Goal: Information Seeking & Learning: Learn about a topic

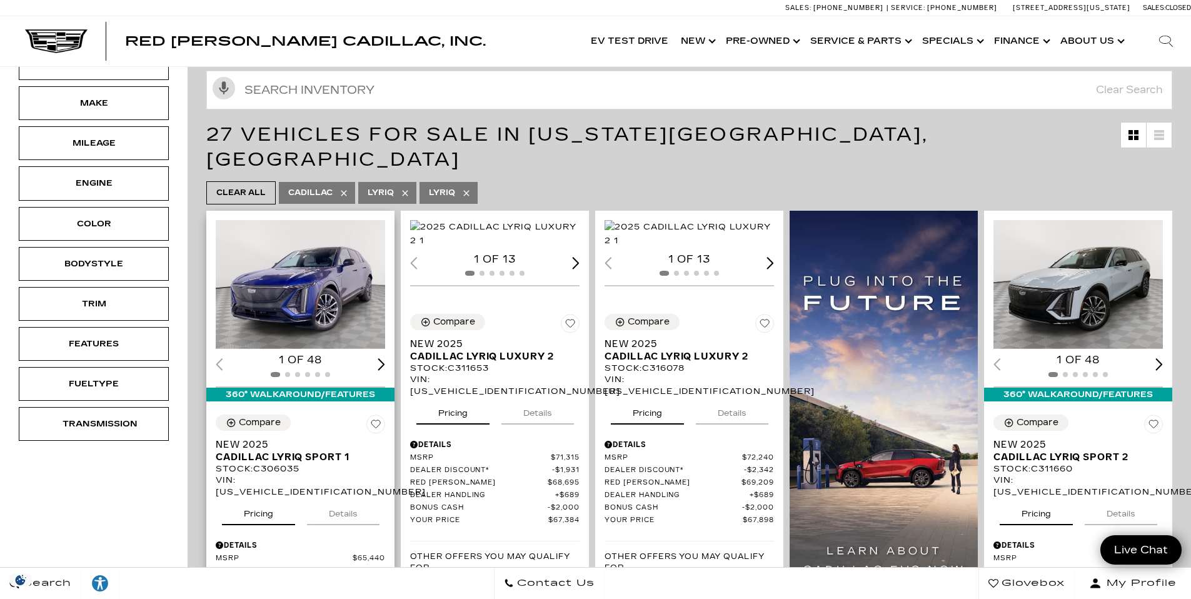
scroll to position [153, 0]
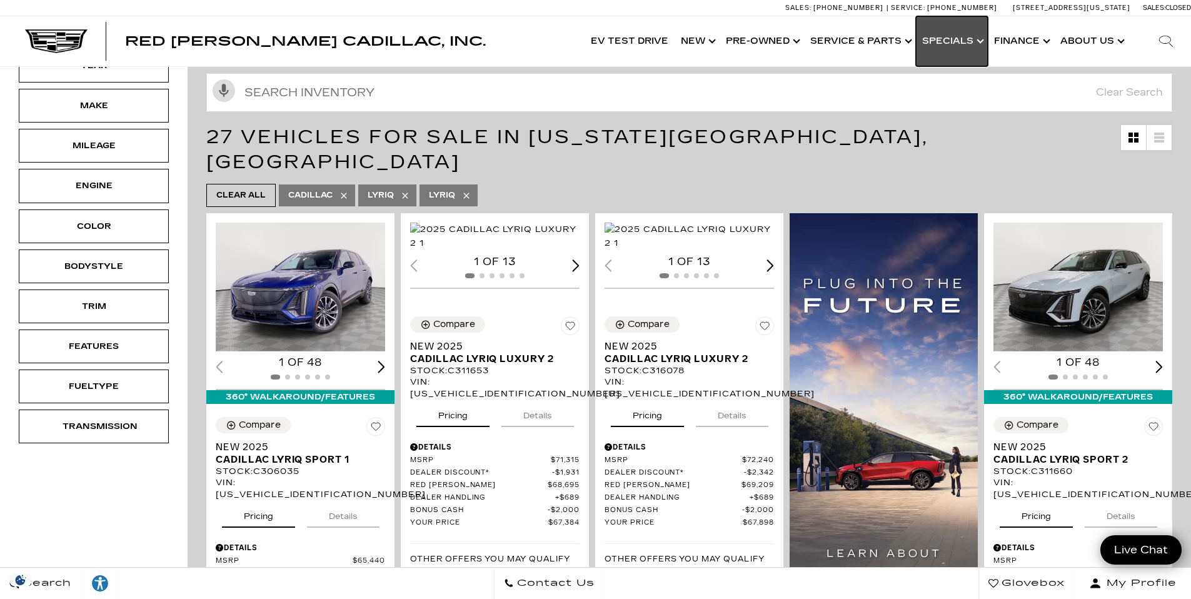
click at [980, 46] on link "Show Specials" at bounding box center [952, 41] width 72 height 50
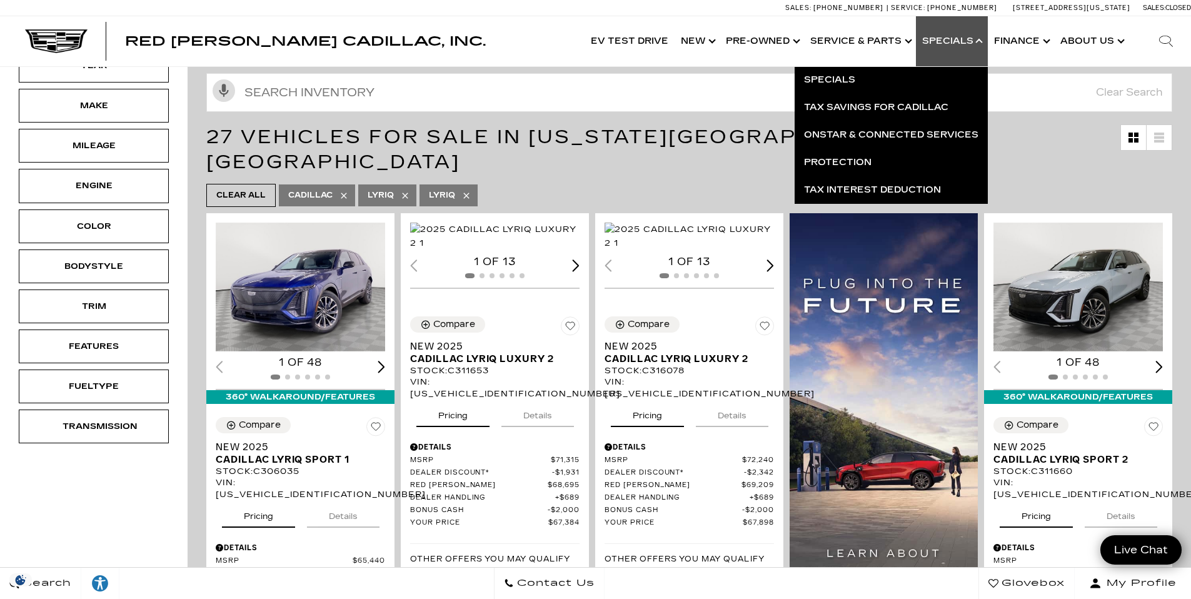
click at [543, 56] on div "Red Noland Cadillac, Inc. Accessible Menu EV Test Drive Show New Cadillac Cross…" at bounding box center [595, 41] width 1191 height 50
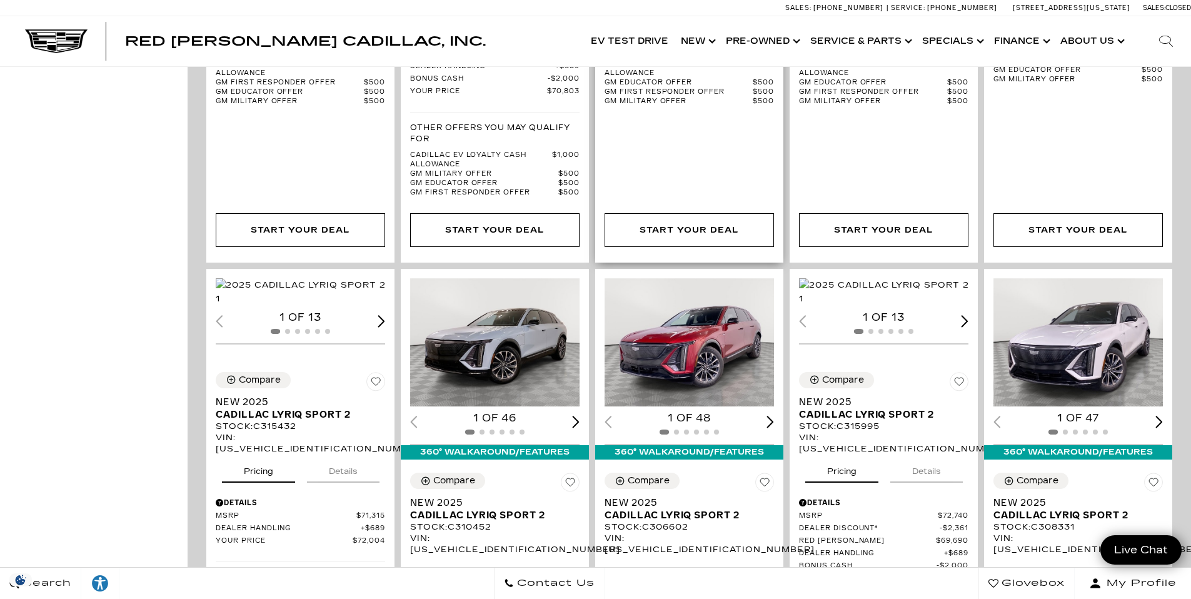
scroll to position [1277, 0]
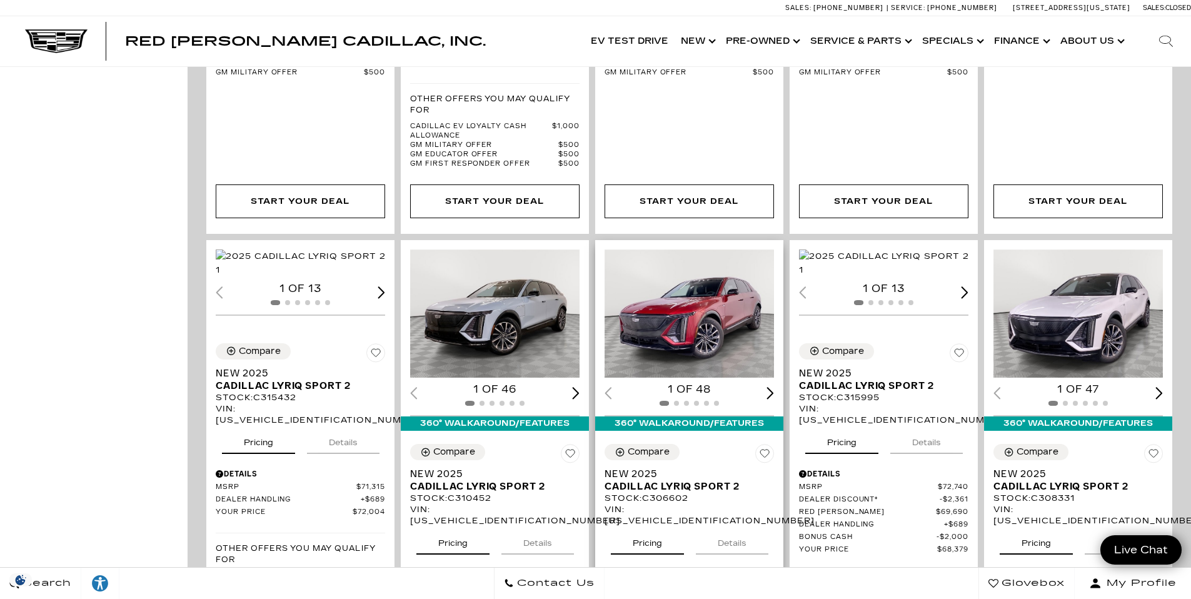
click at [724, 285] on img "1 / 2" at bounding box center [690, 313] width 171 height 129
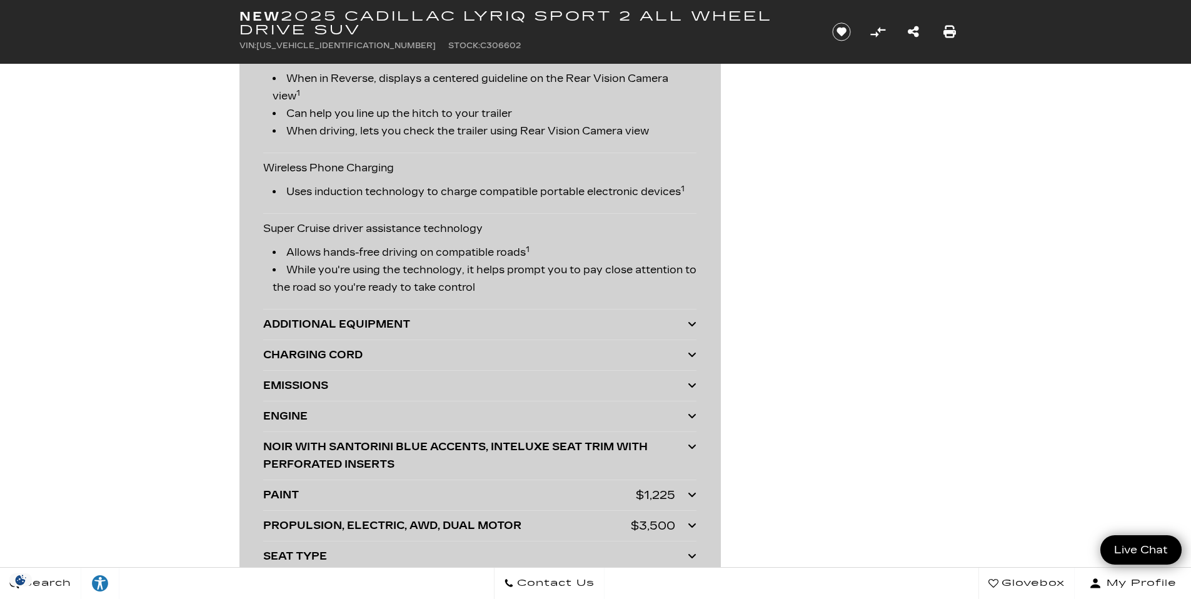
scroll to position [3422, 0]
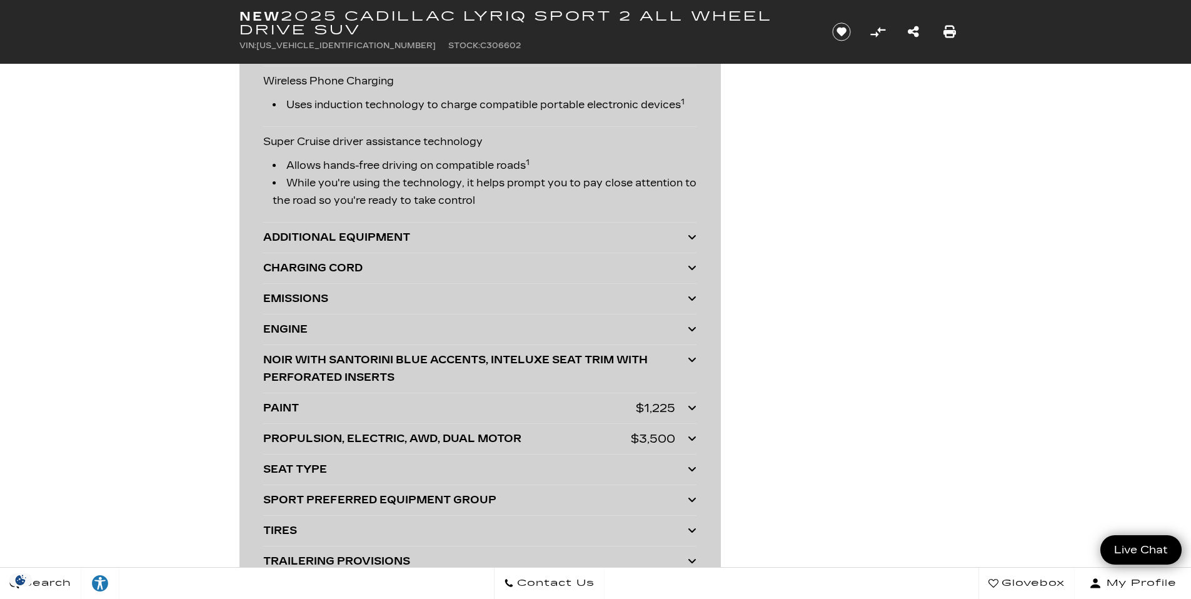
click at [695, 268] on icon at bounding box center [692, 268] width 9 height 10
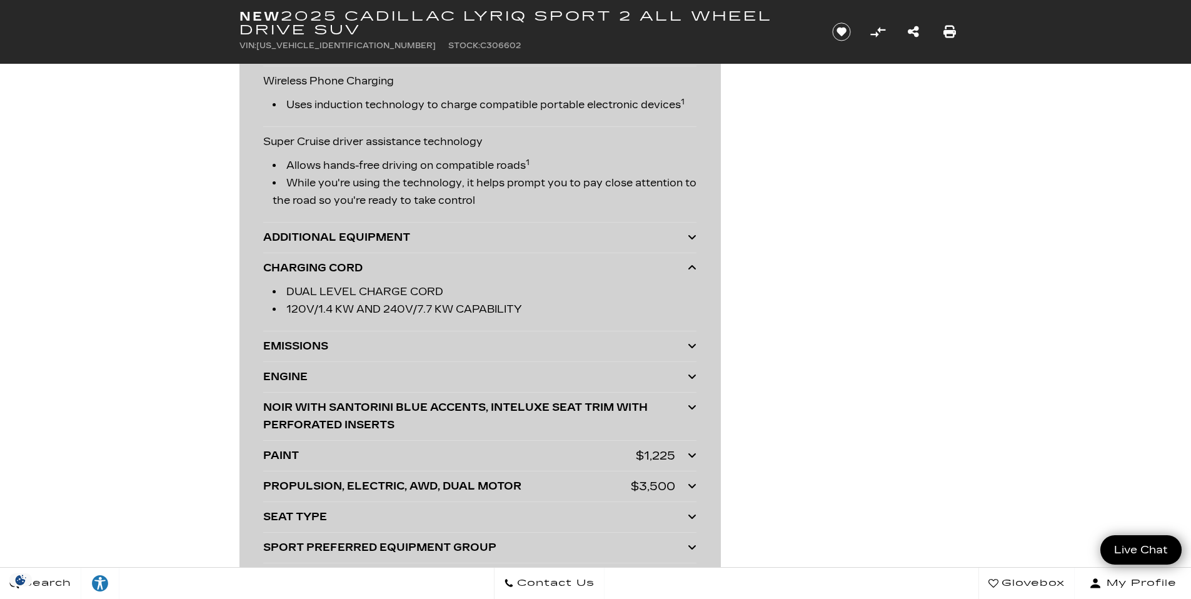
click at [693, 268] on icon at bounding box center [692, 268] width 9 height 10
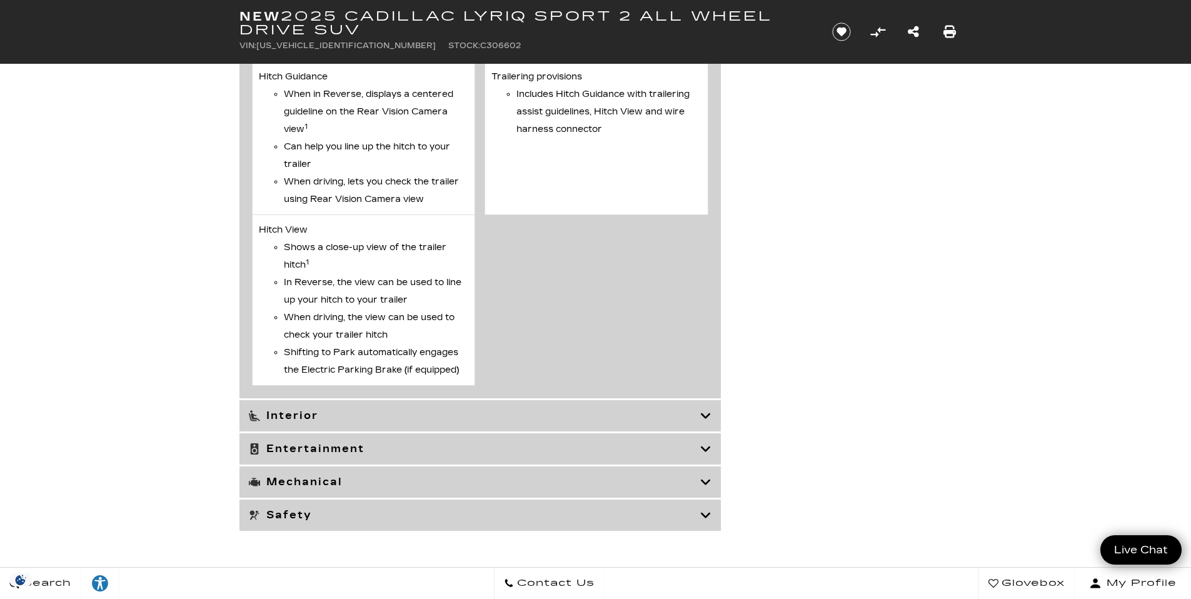
scroll to position [6038, 0]
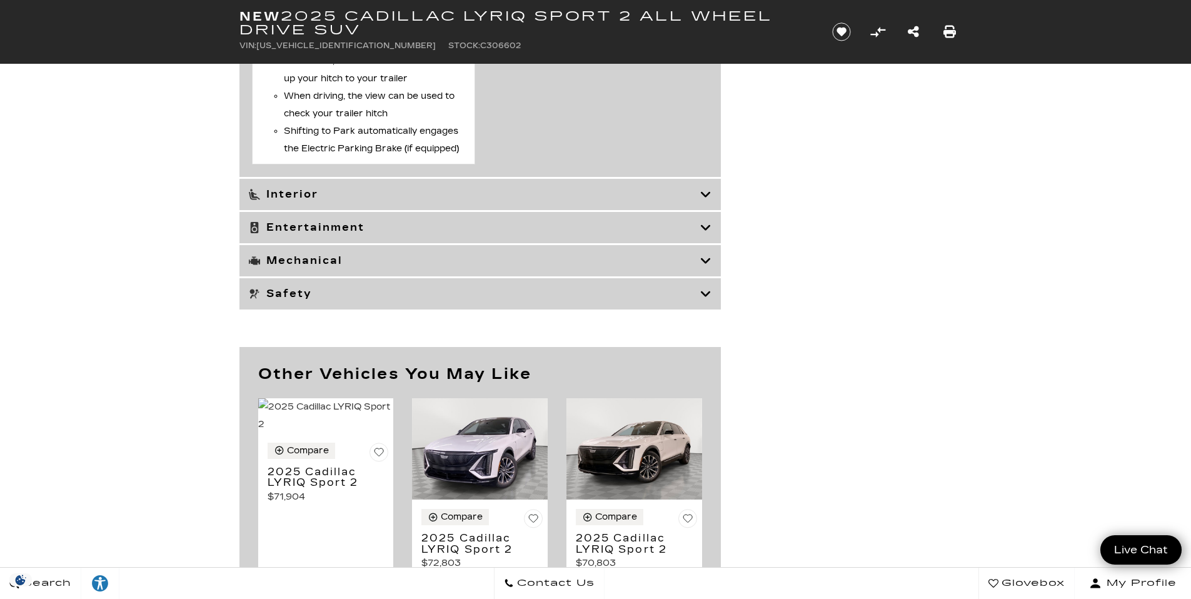
click at [699, 234] on h3 "Entertainment" at bounding box center [474, 227] width 451 height 13
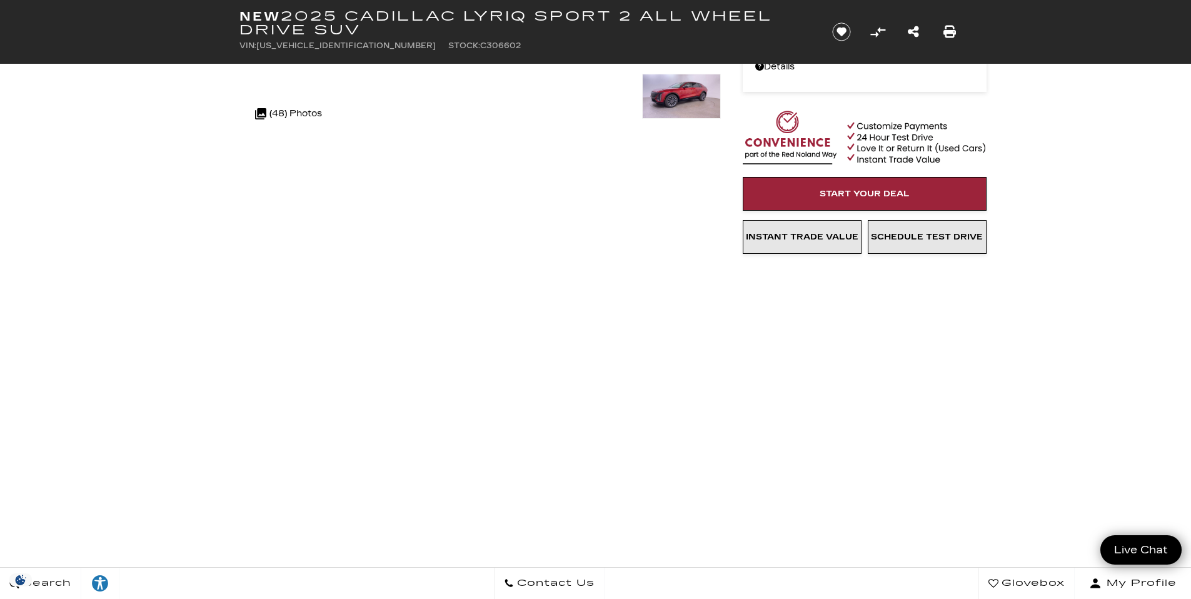
scroll to position [0, 0]
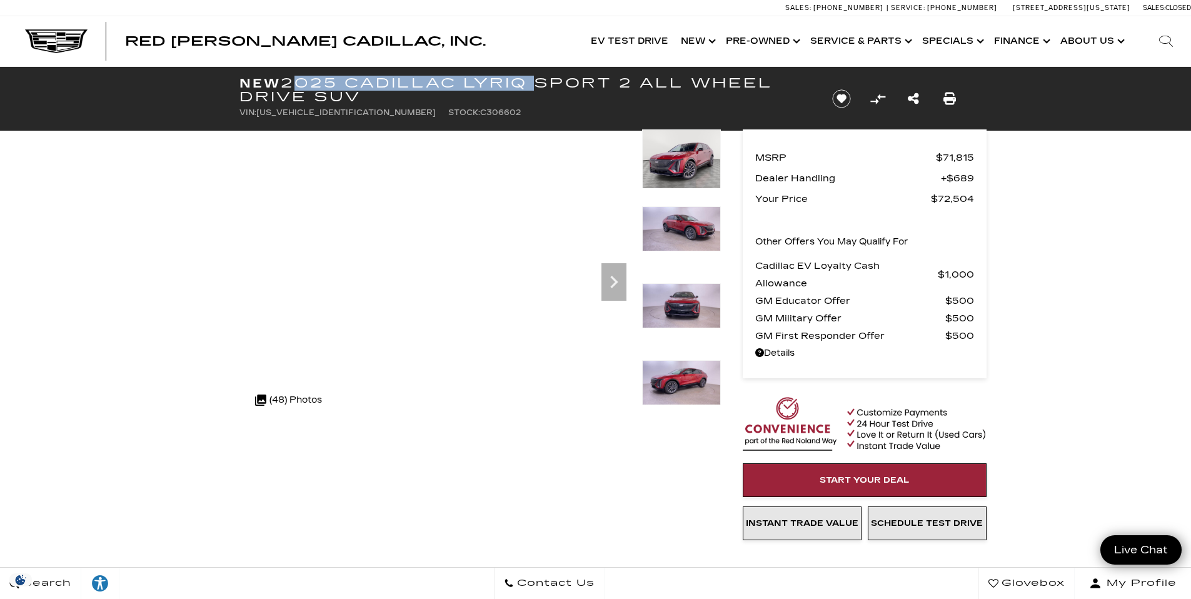
drag, startPoint x: 288, startPoint y: 82, endPoint x: 524, endPoint y: 86, distance: 235.7
click at [526, 85] on h1 "New 2025 Cadillac LYRIQ Sport 2 All Wheel Drive SUV" at bounding box center [525, 90] width 572 height 28
copy h1 "2025 Cadillac LYRIQ"
